Goal: Find specific page/section: Find specific page/section

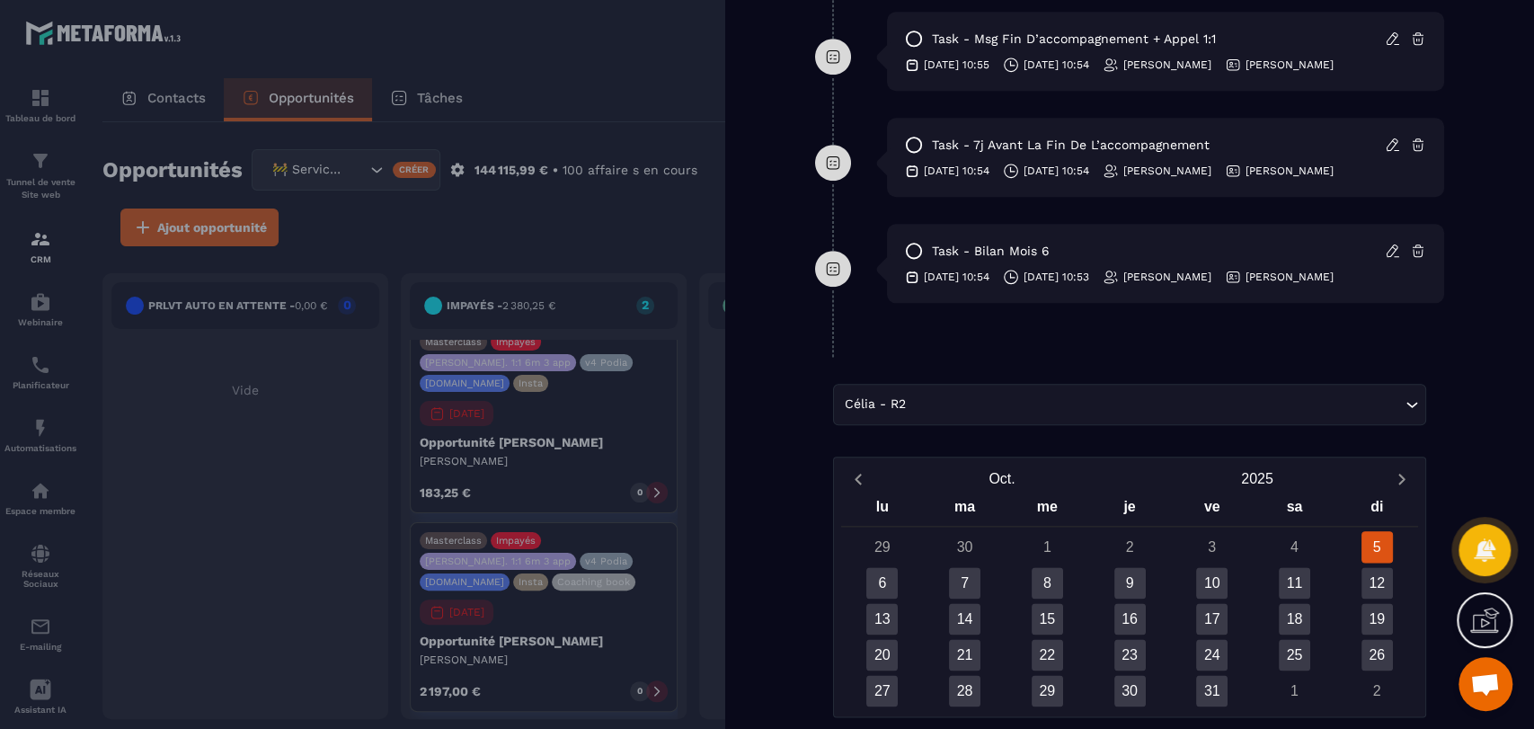
scroll to position [1276, 0]
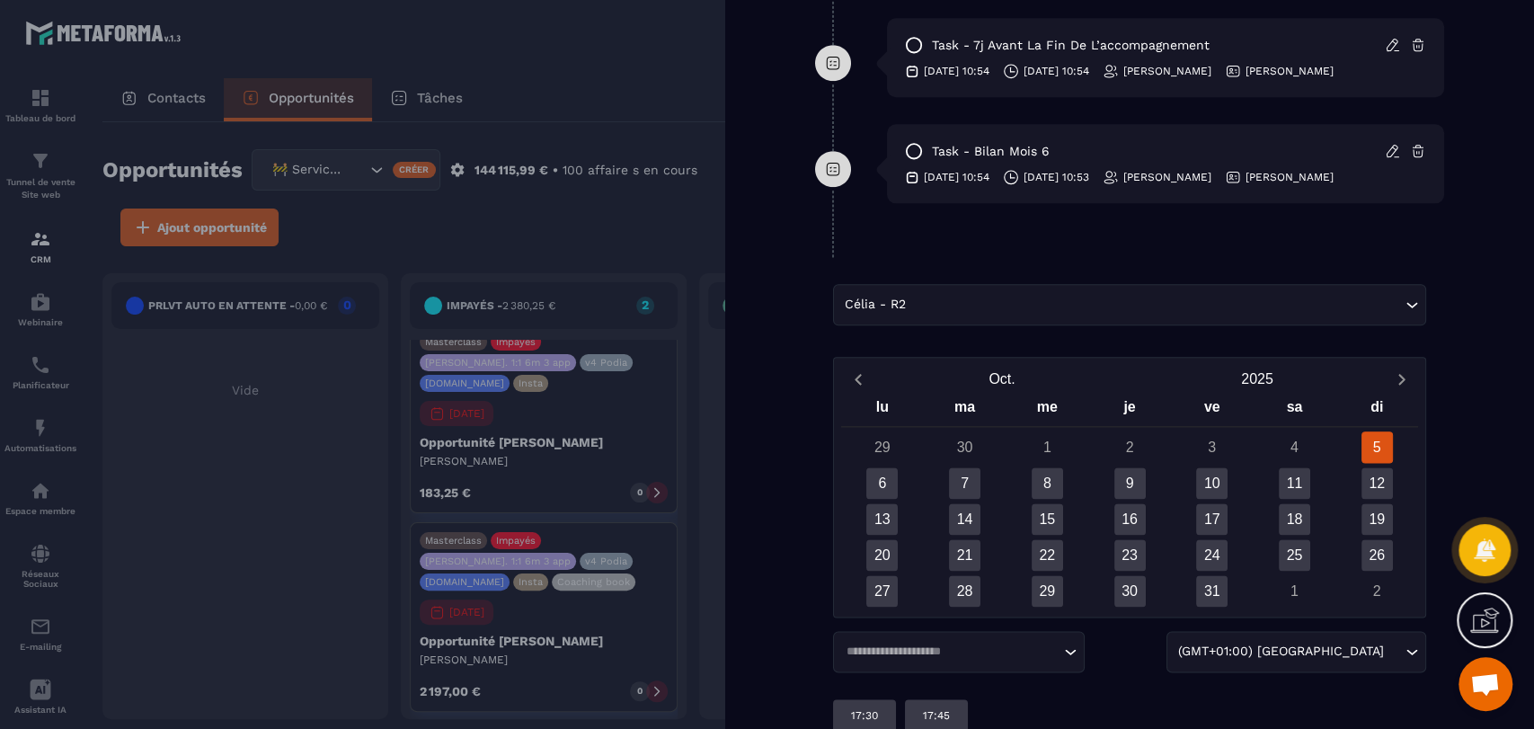
click at [638, 275] on div at bounding box center [767, 364] width 1534 height 729
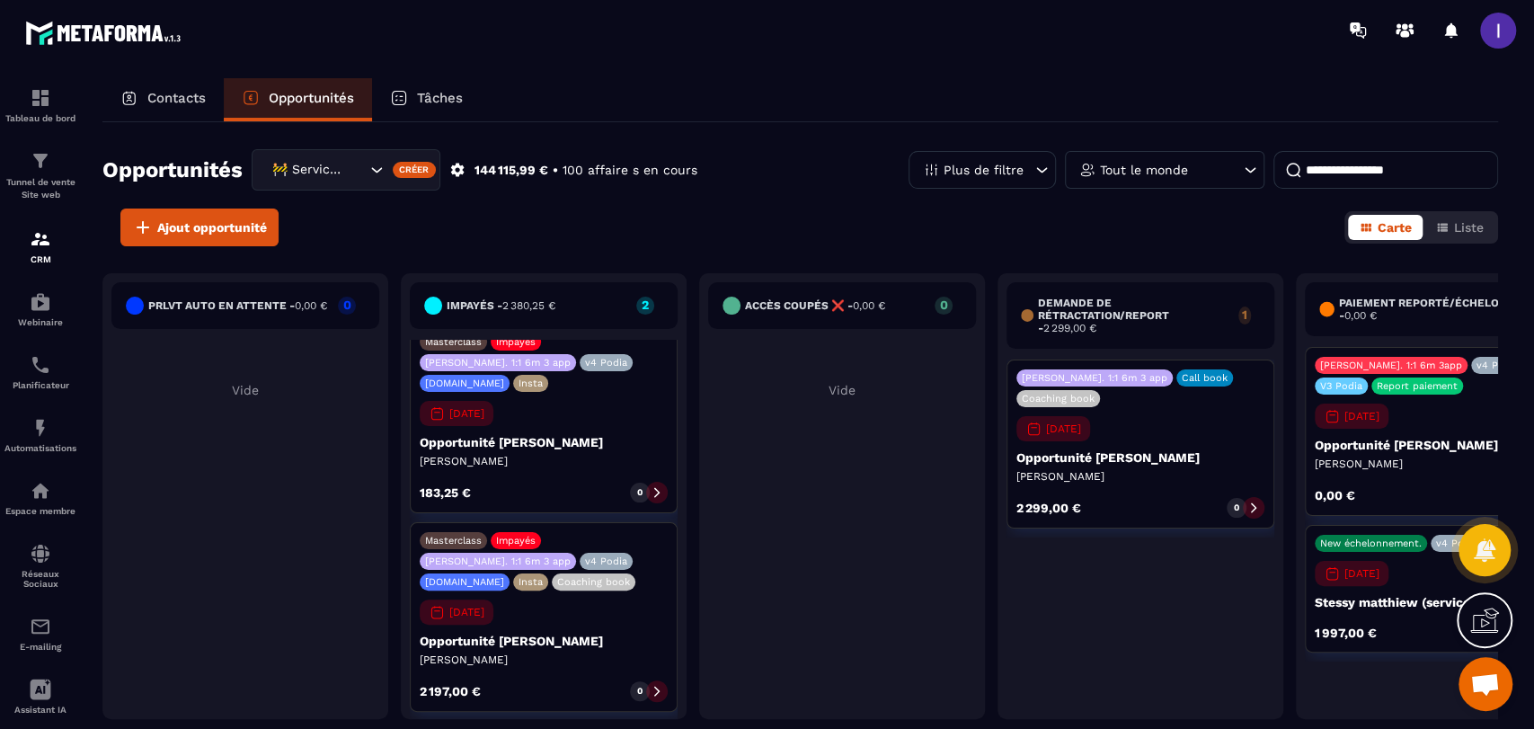
click at [853, 407] on div "accès coupés ❌ - 0,00 € 0 Vide" at bounding box center [842, 496] width 286 height 446
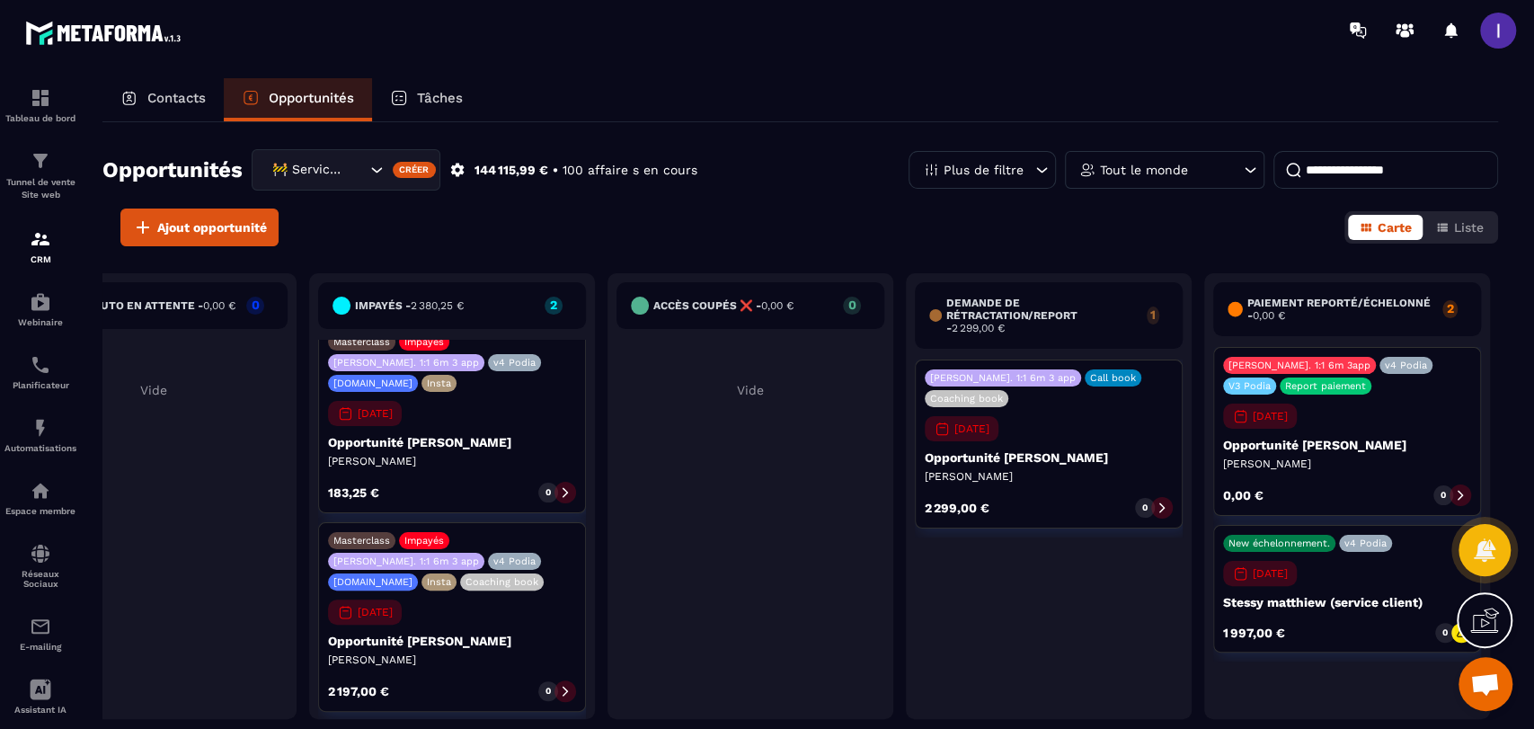
scroll to position [0, 138]
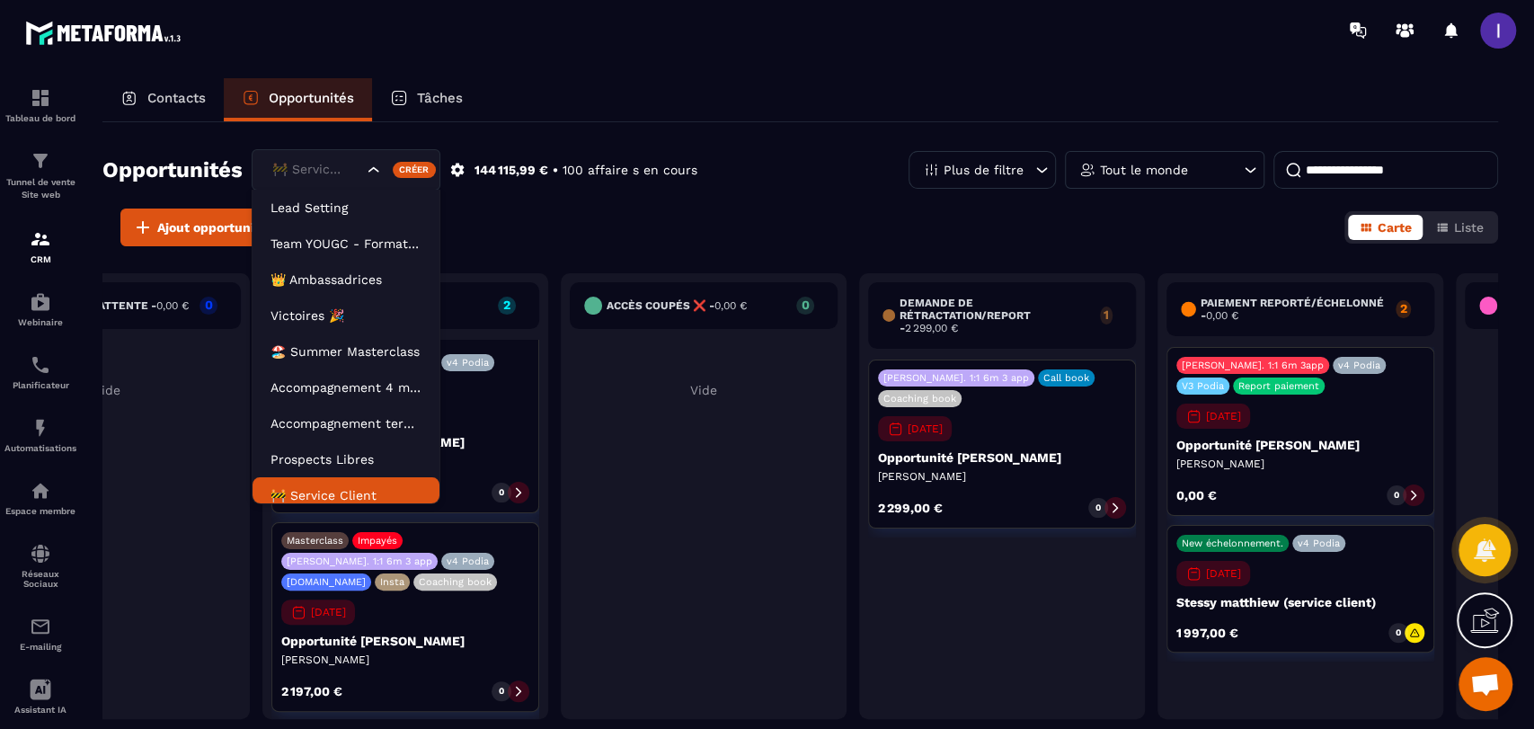
click at [367, 174] on icon "Search for option" at bounding box center [374, 170] width 18 height 18
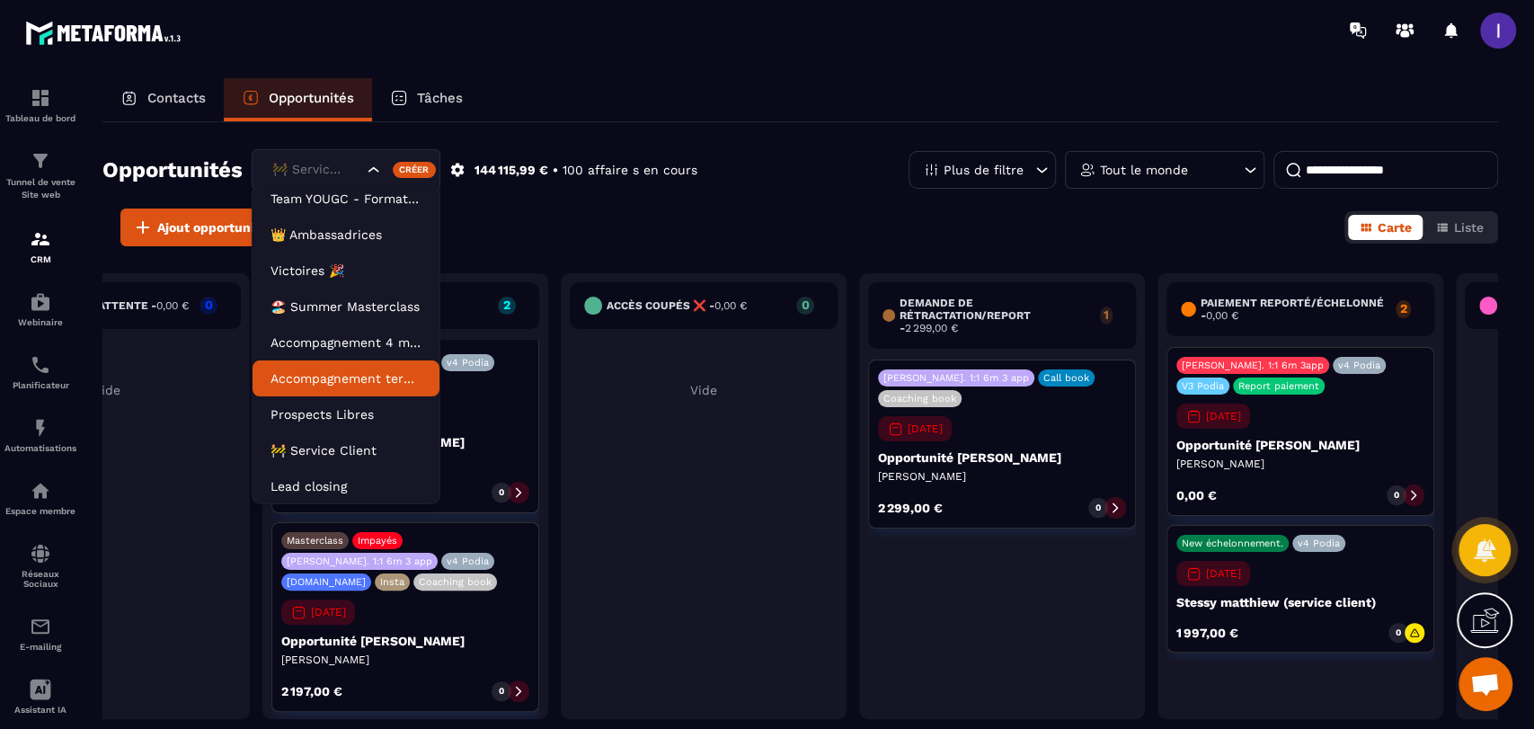
scroll to position [81, 0]
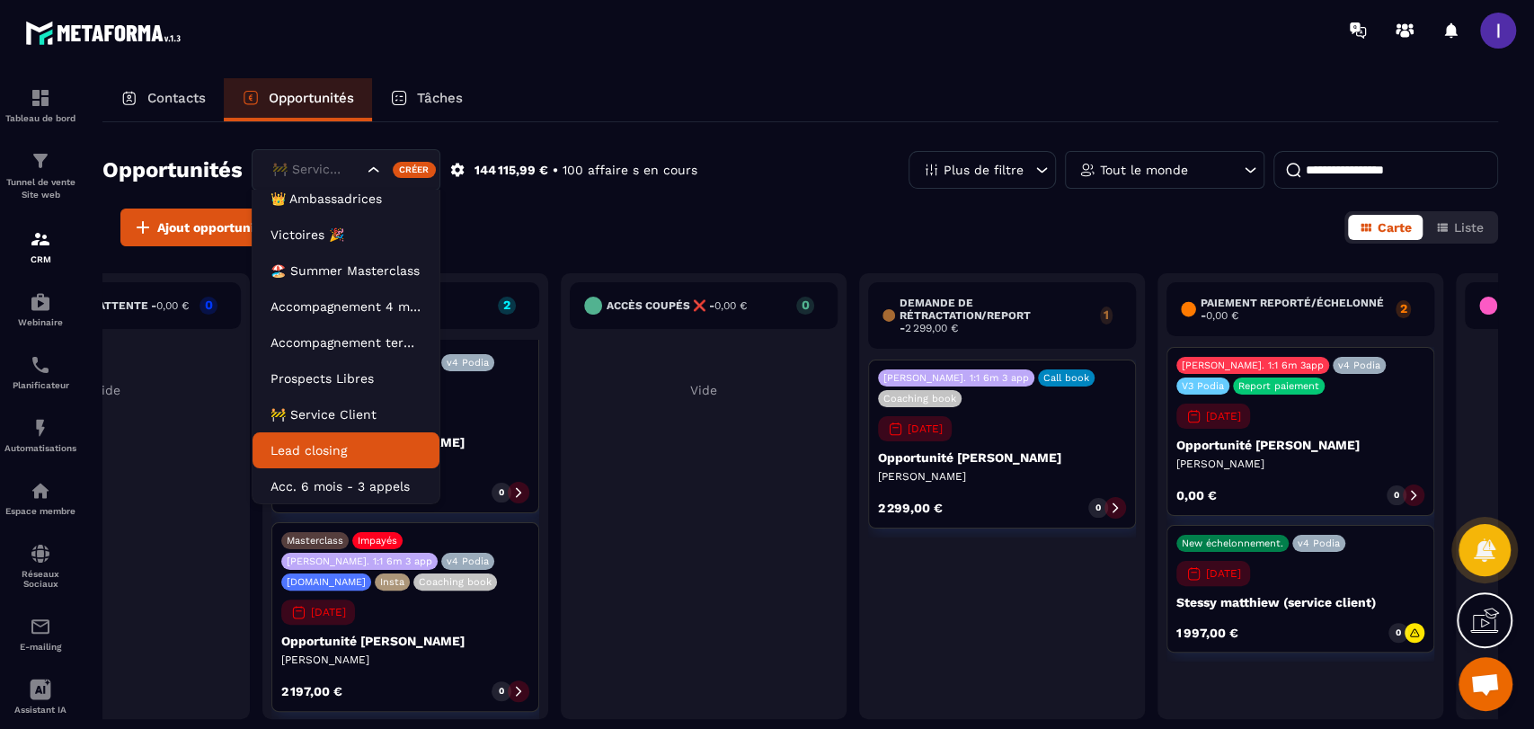
click at [298, 445] on p "Lead closing" at bounding box center [345, 450] width 151 height 18
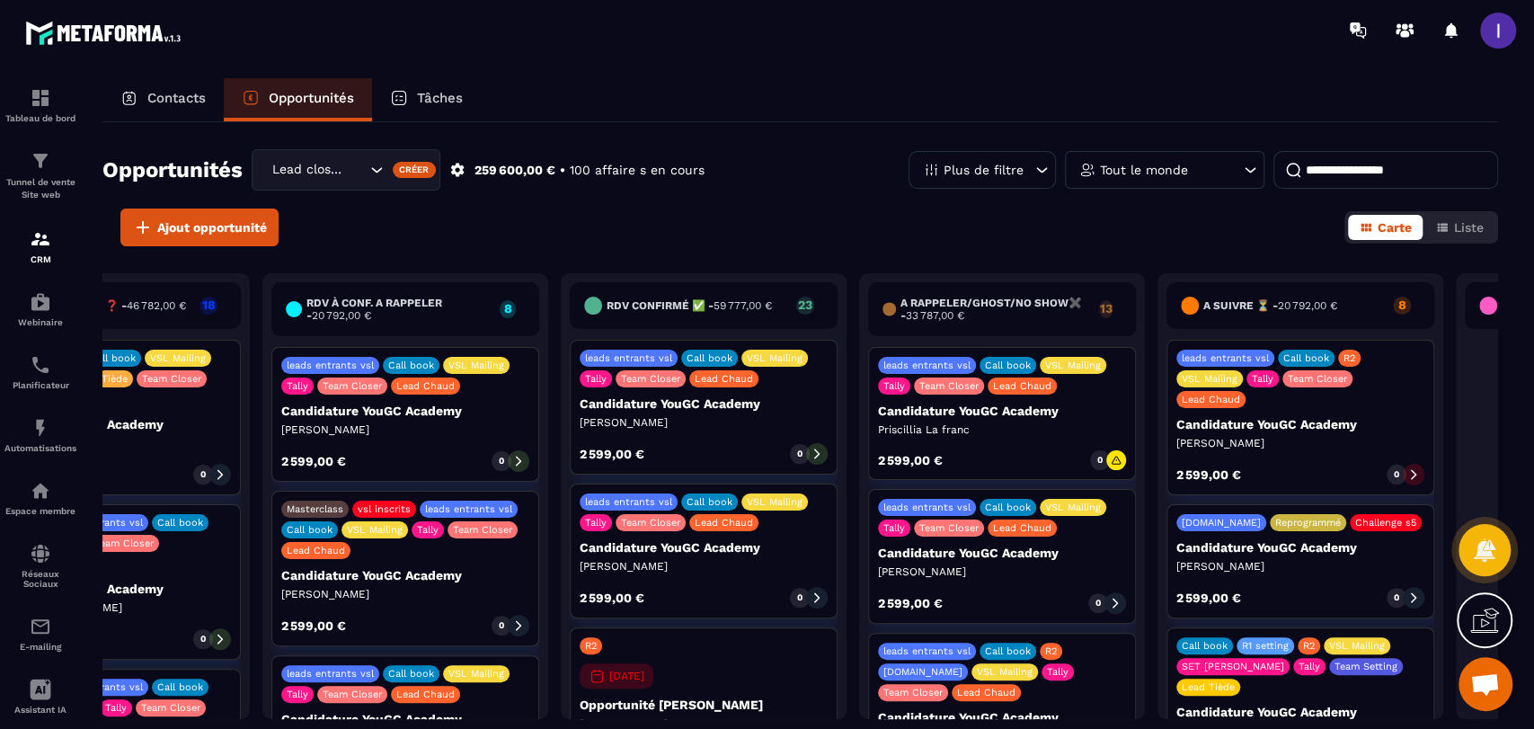
click at [1173, 164] on p "Tout le monde" at bounding box center [1144, 170] width 88 height 13
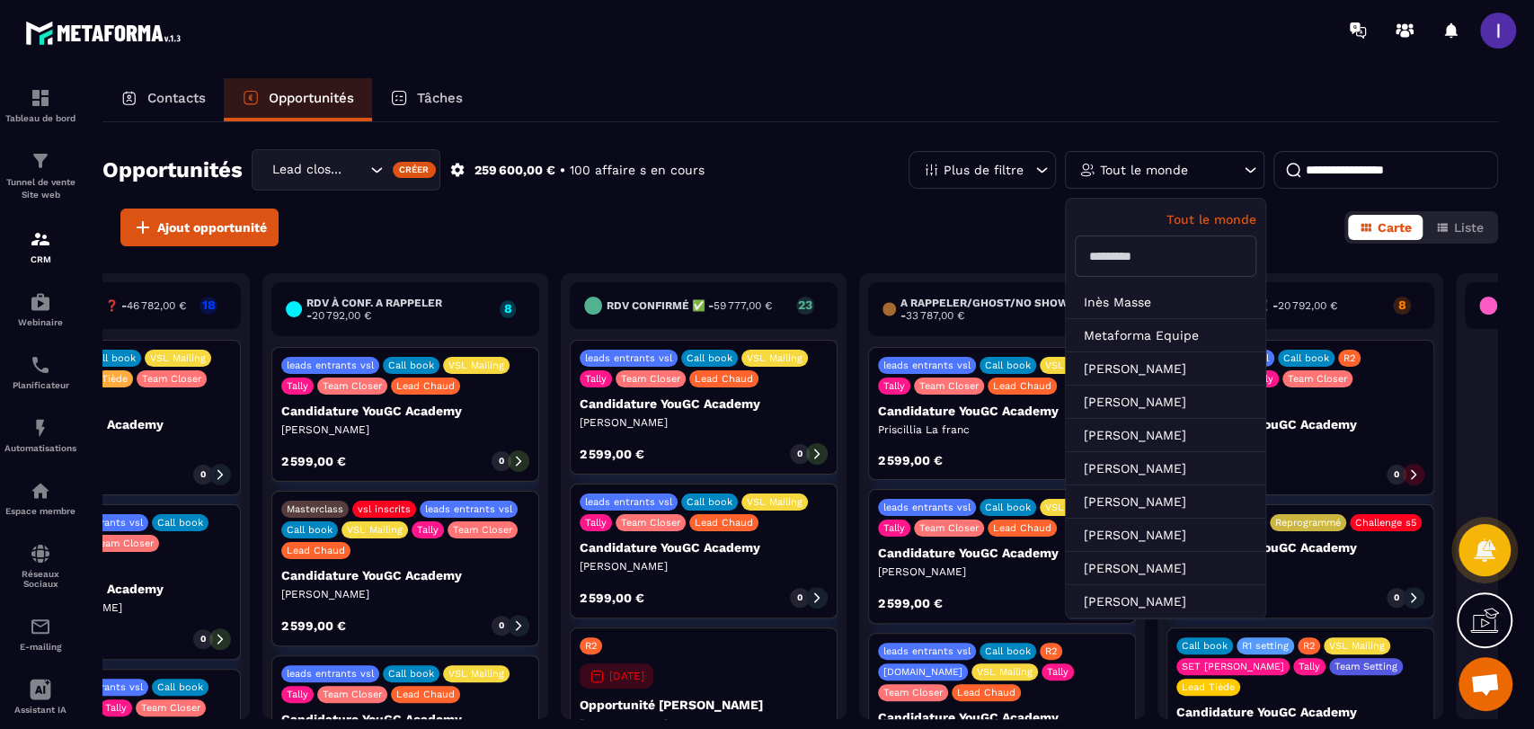
click at [1138, 246] on input "text" at bounding box center [1165, 255] width 181 height 41
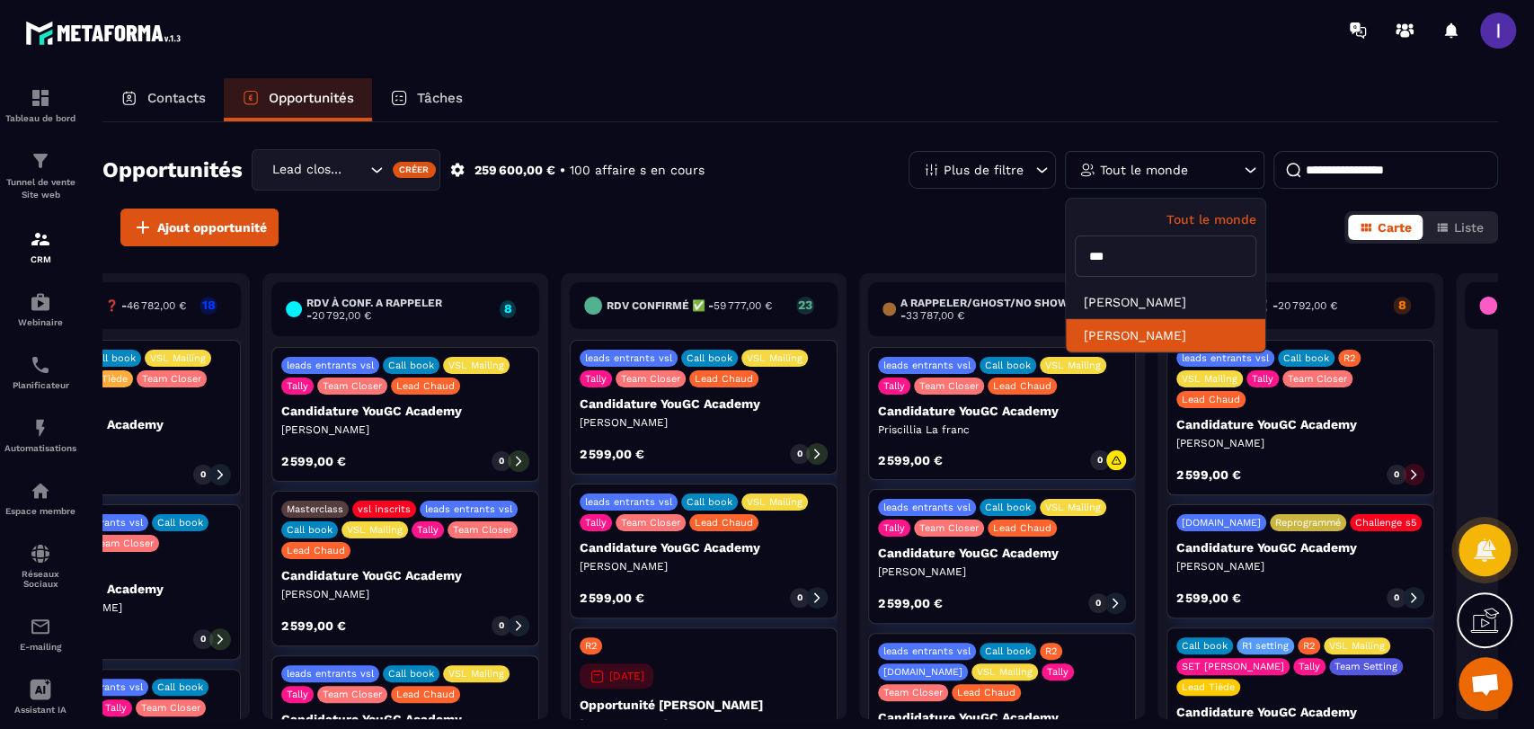
type input "***"
click at [1141, 334] on li "[PERSON_NAME]" at bounding box center [1165, 335] width 199 height 33
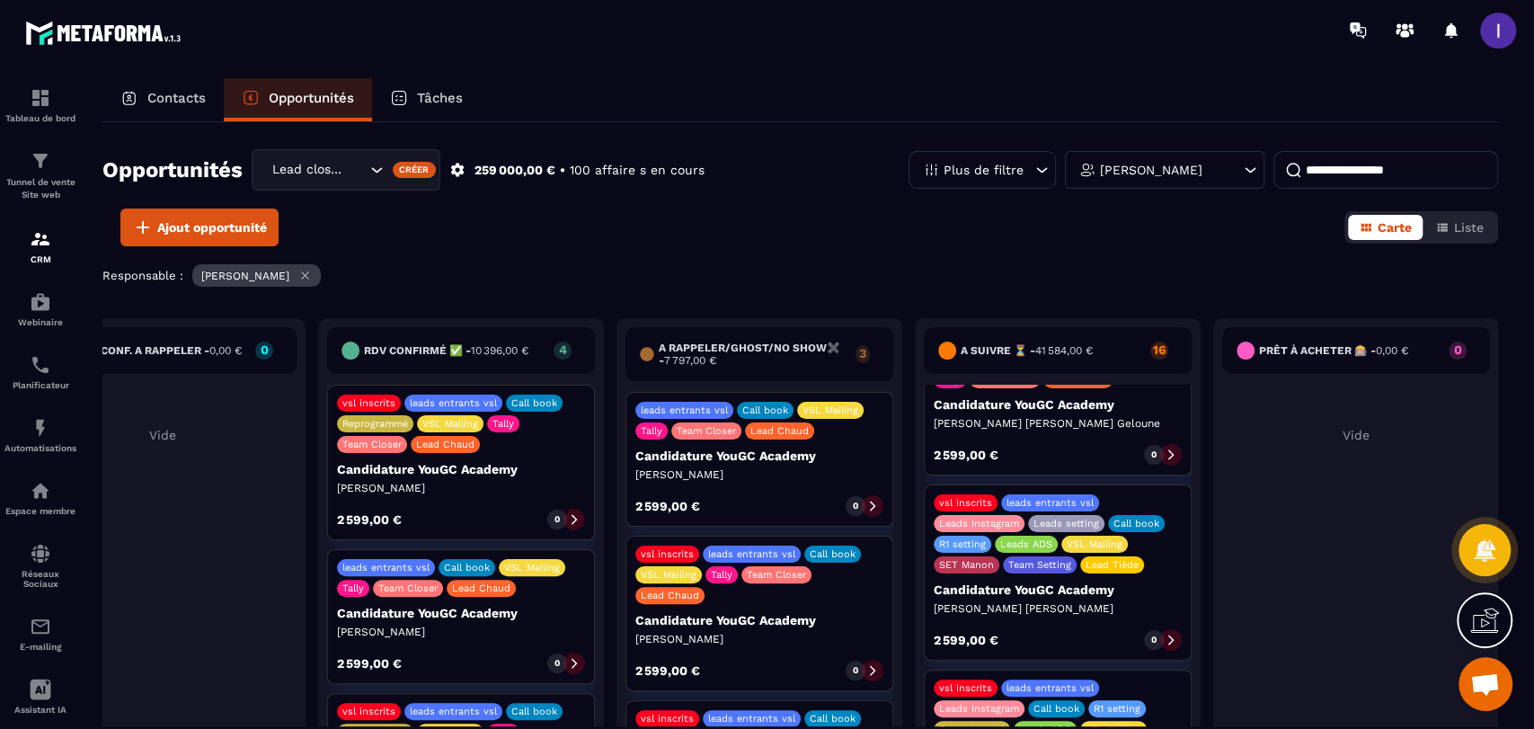
scroll to position [2177, 0]
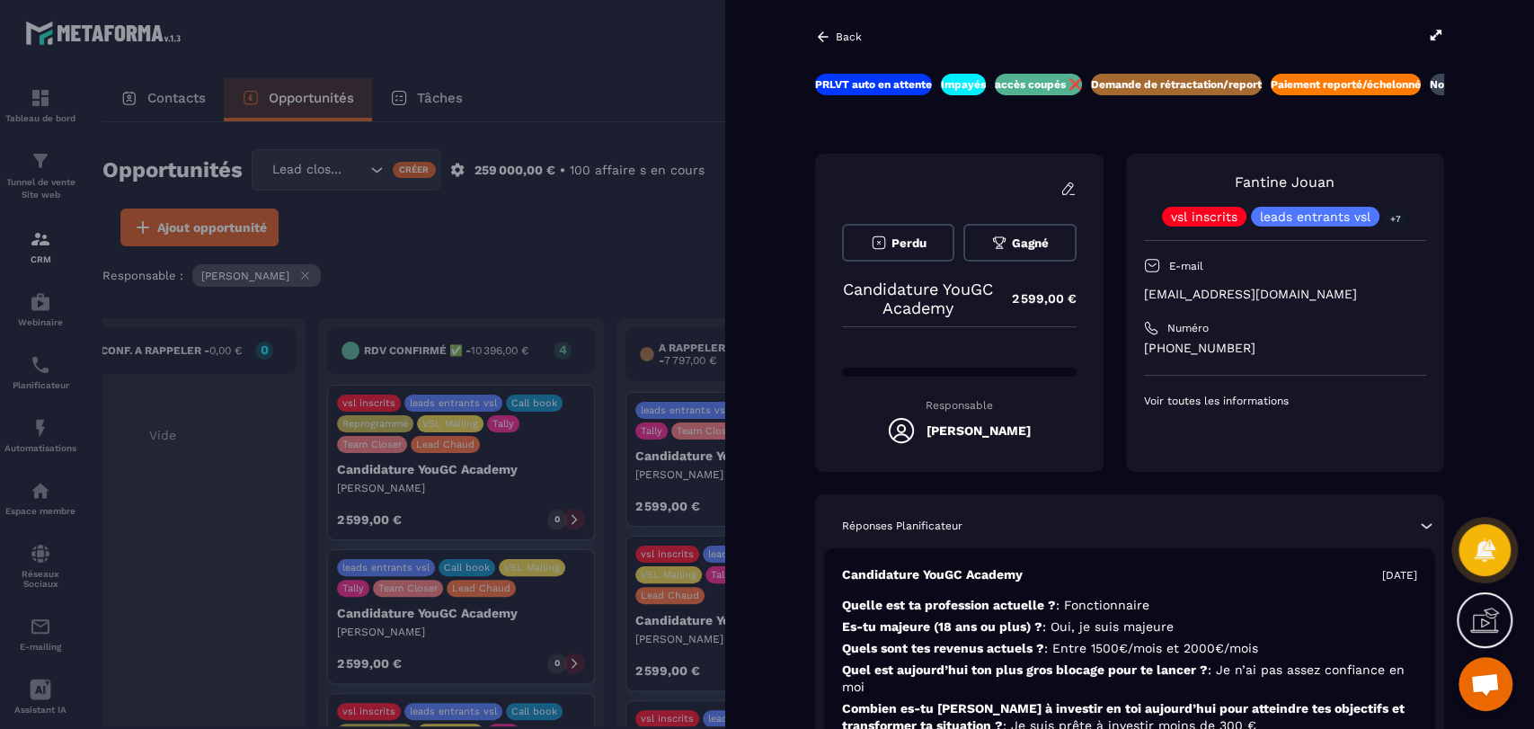
scroll to position [0, 64]
